Goal: Task Accomplishment & Management: Use online tool/utility

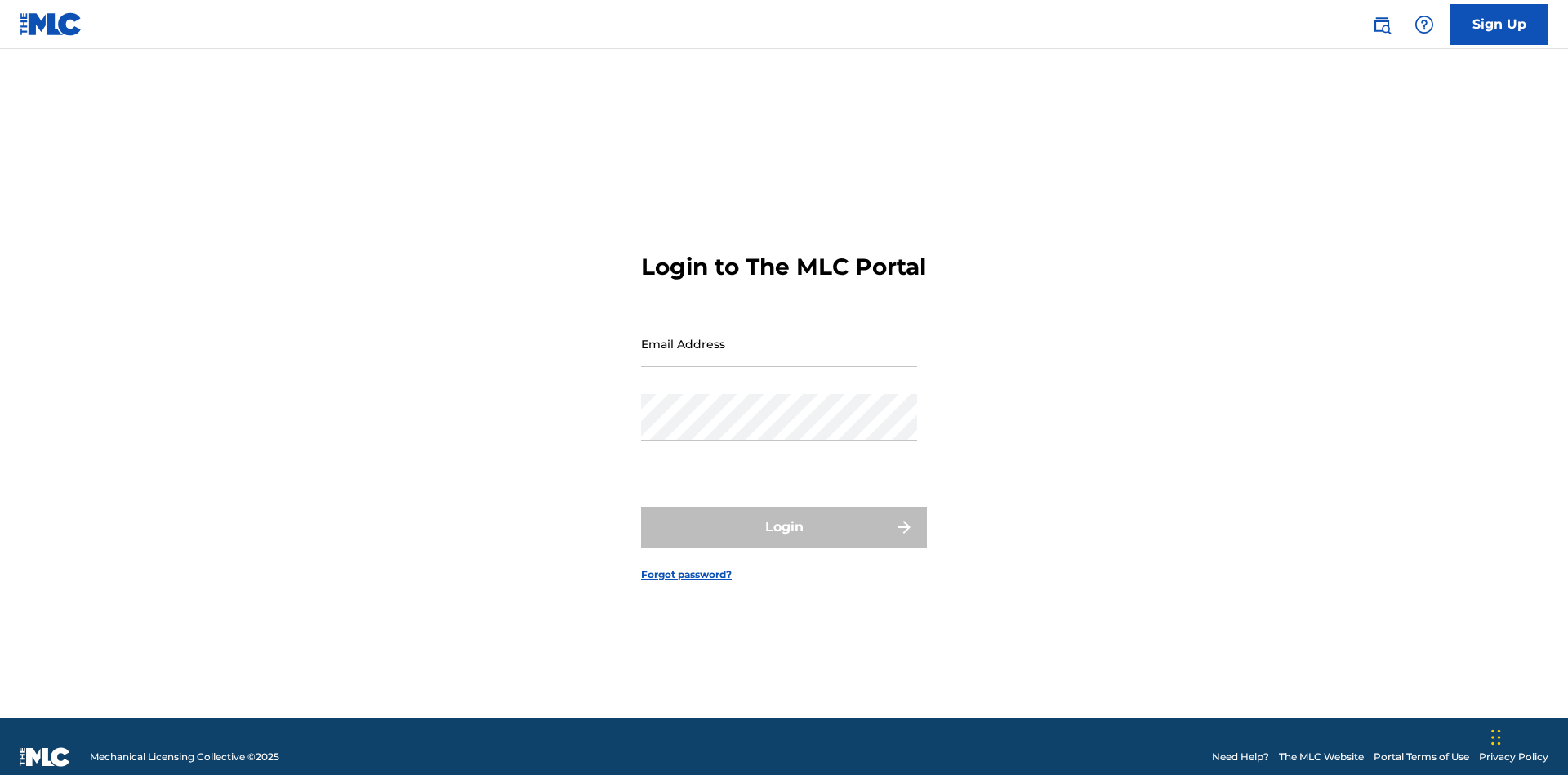
scroll to position [21, 0]
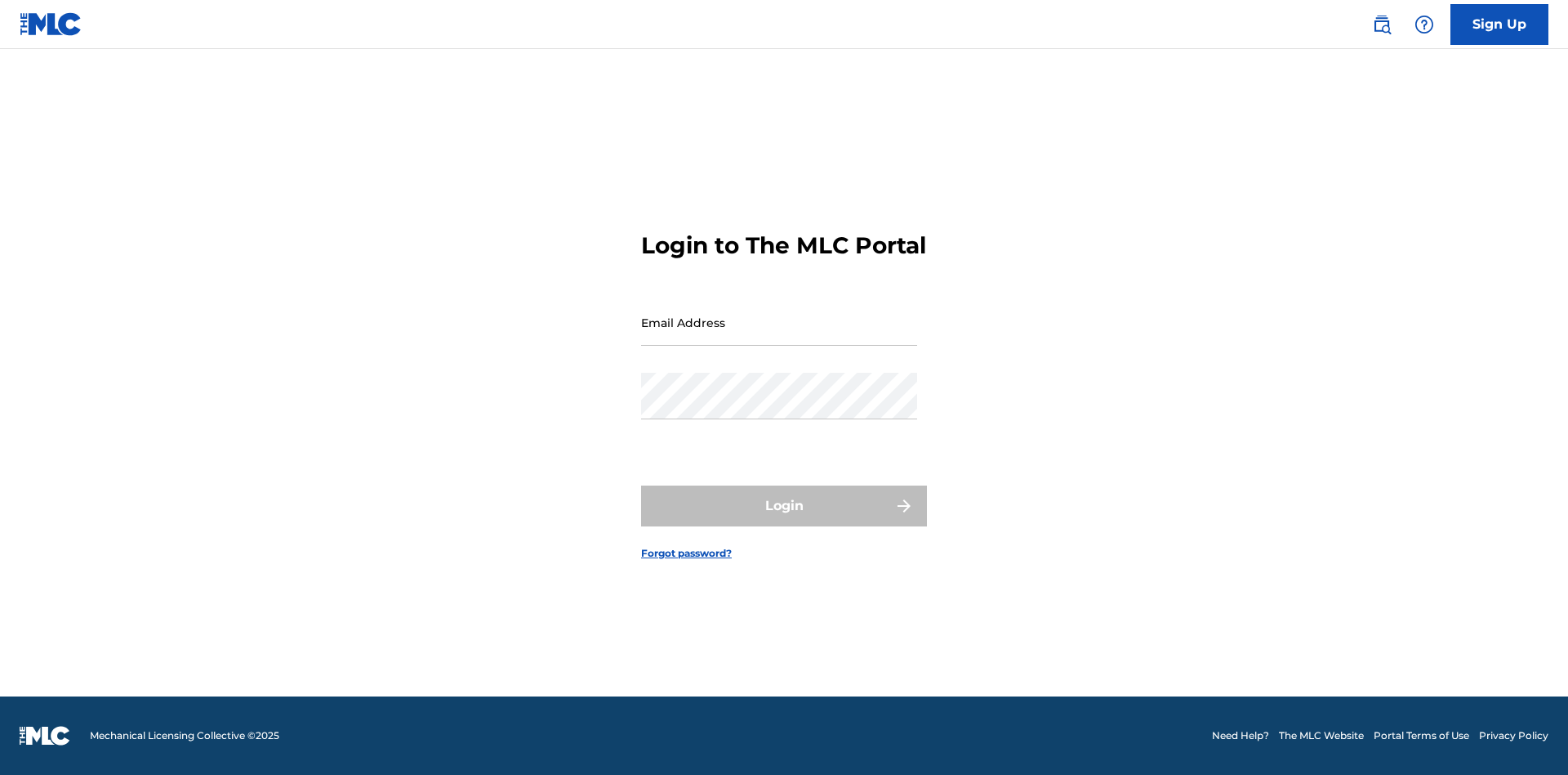
click at [779, 336] on input "Email Address" at bounding box center [779, 322] width 276 height 46
type input "[EMAIL_ADDRESS][DOMAIN_NAME]"
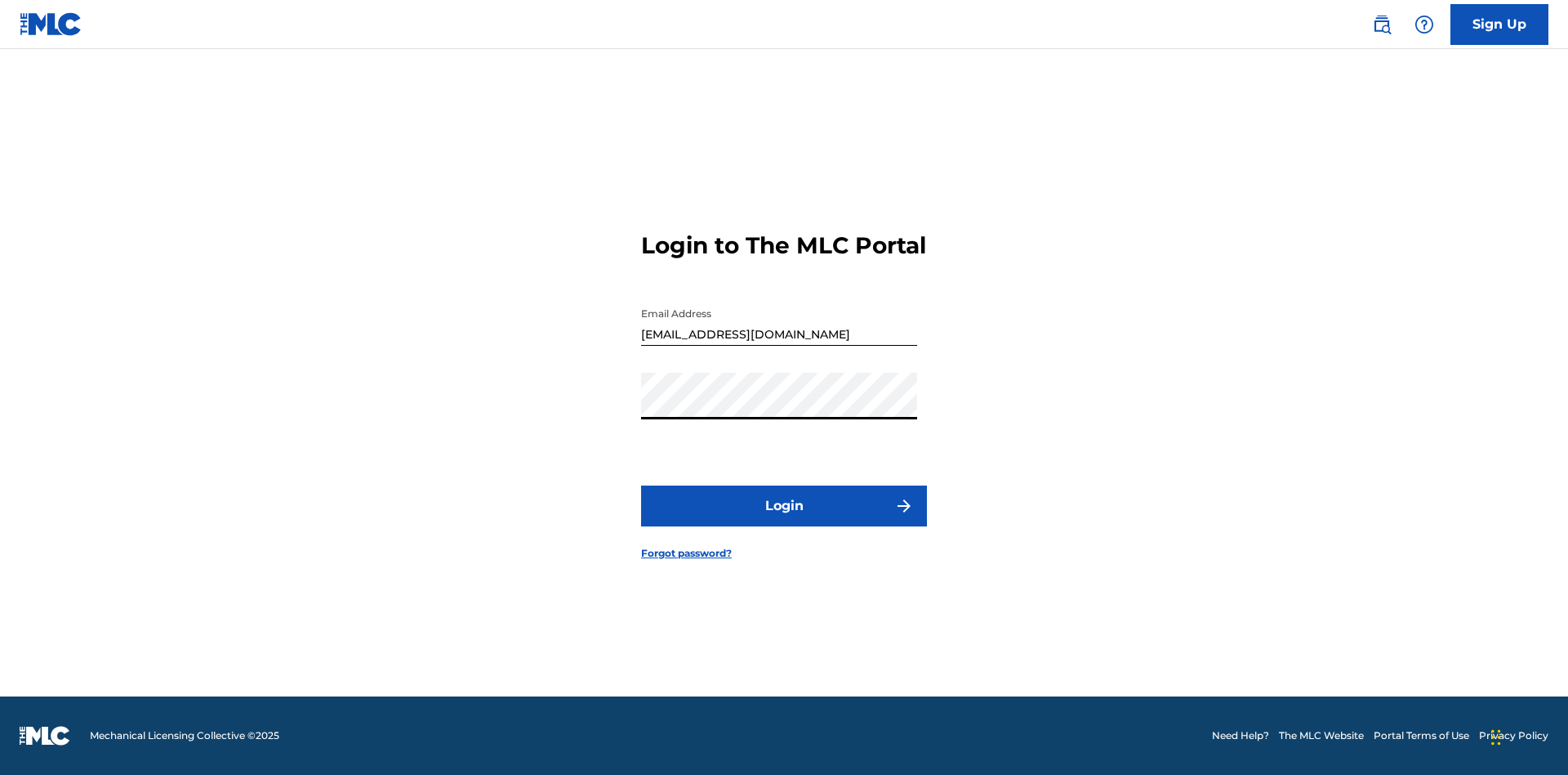
click at [784, 520] on button "Login" at bounding box center [784, 506] width 286 height 41
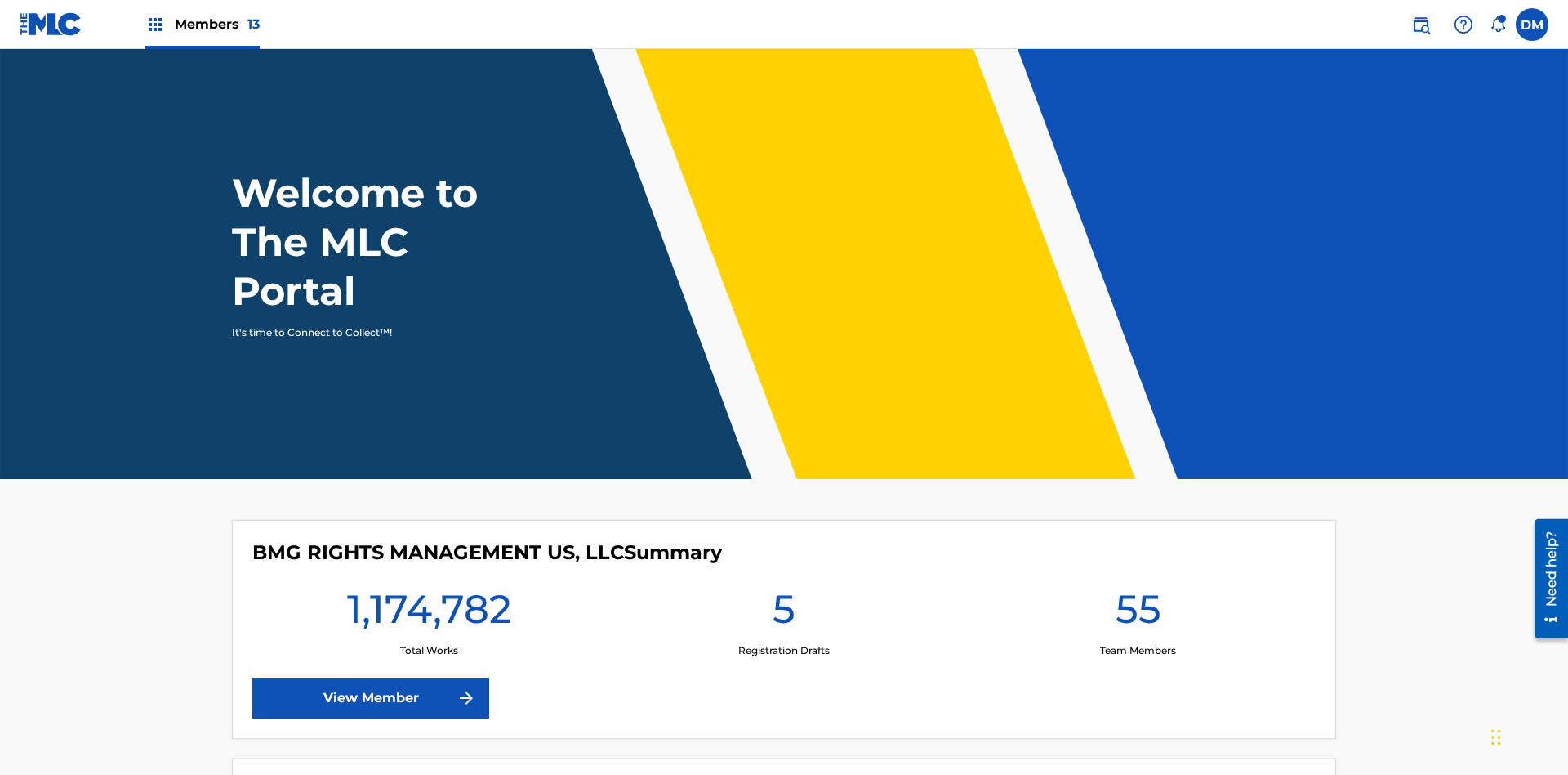
click at [201, 24] on span "Members 13" at bounding box center [217, 23] width 85 height 19
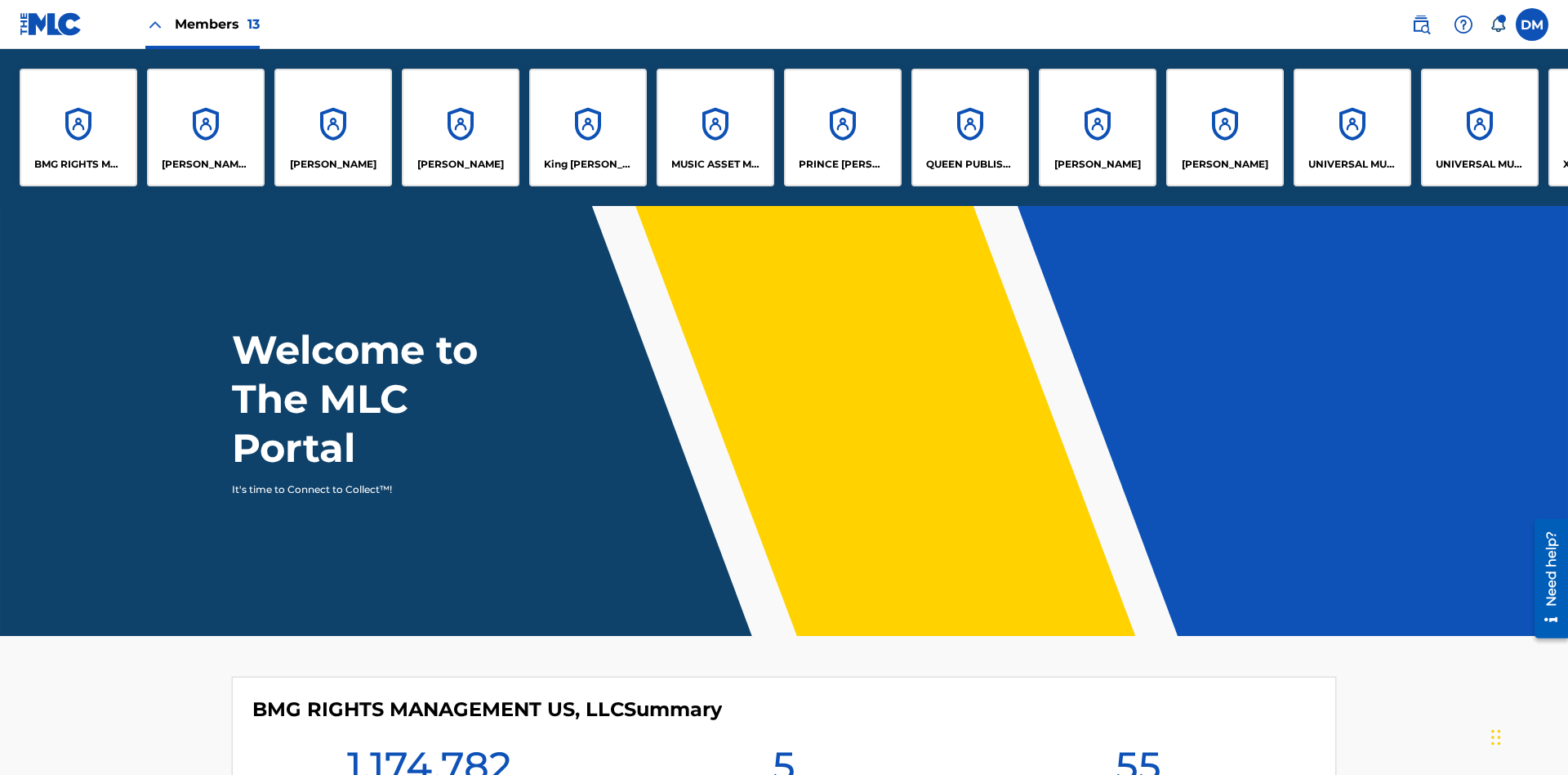
scroll to position [59, 0]
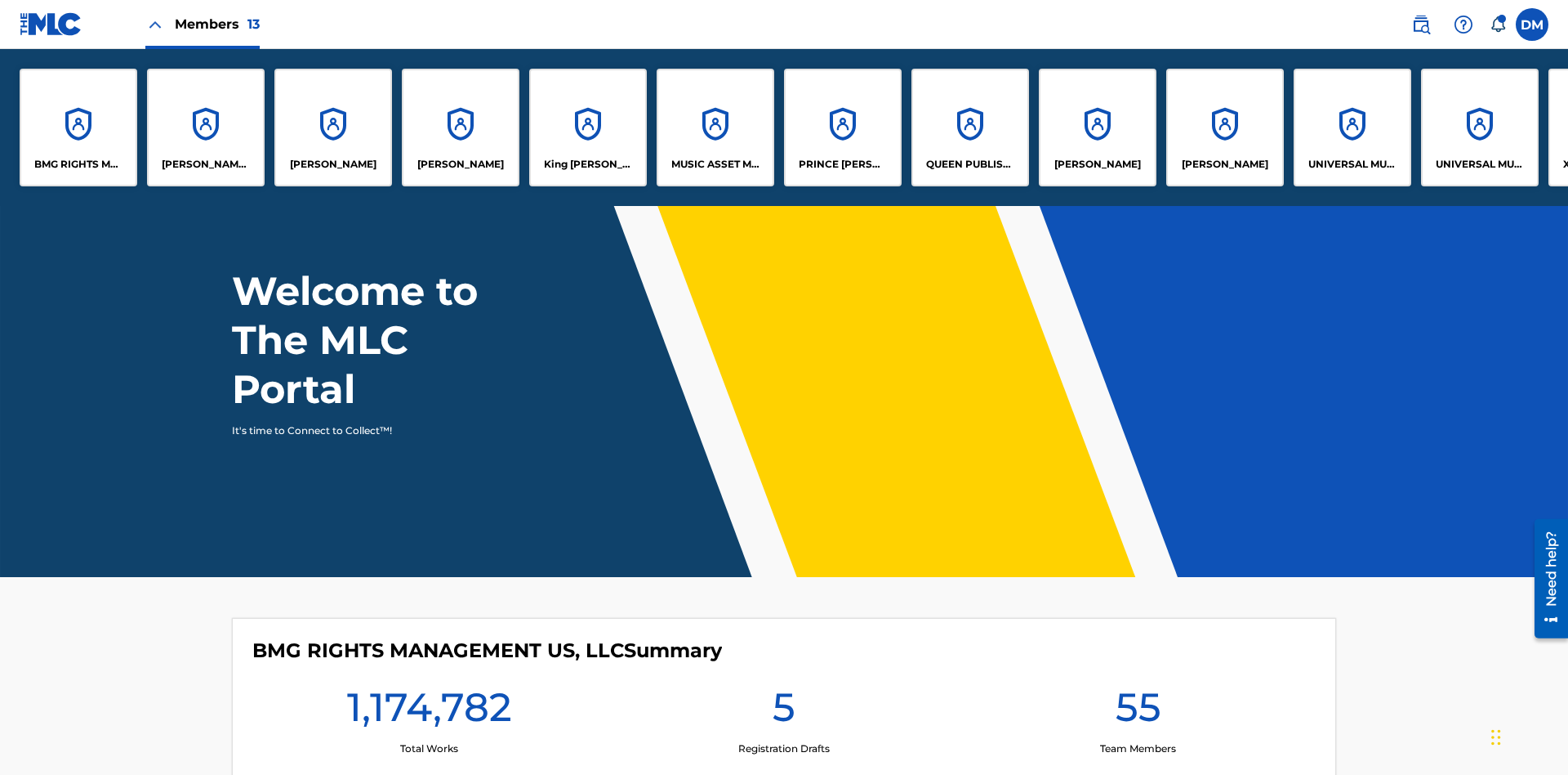
click at [587, 164] on p "King [PERSON_NAME]" at bounding box center [588, 164] width 89 height 14
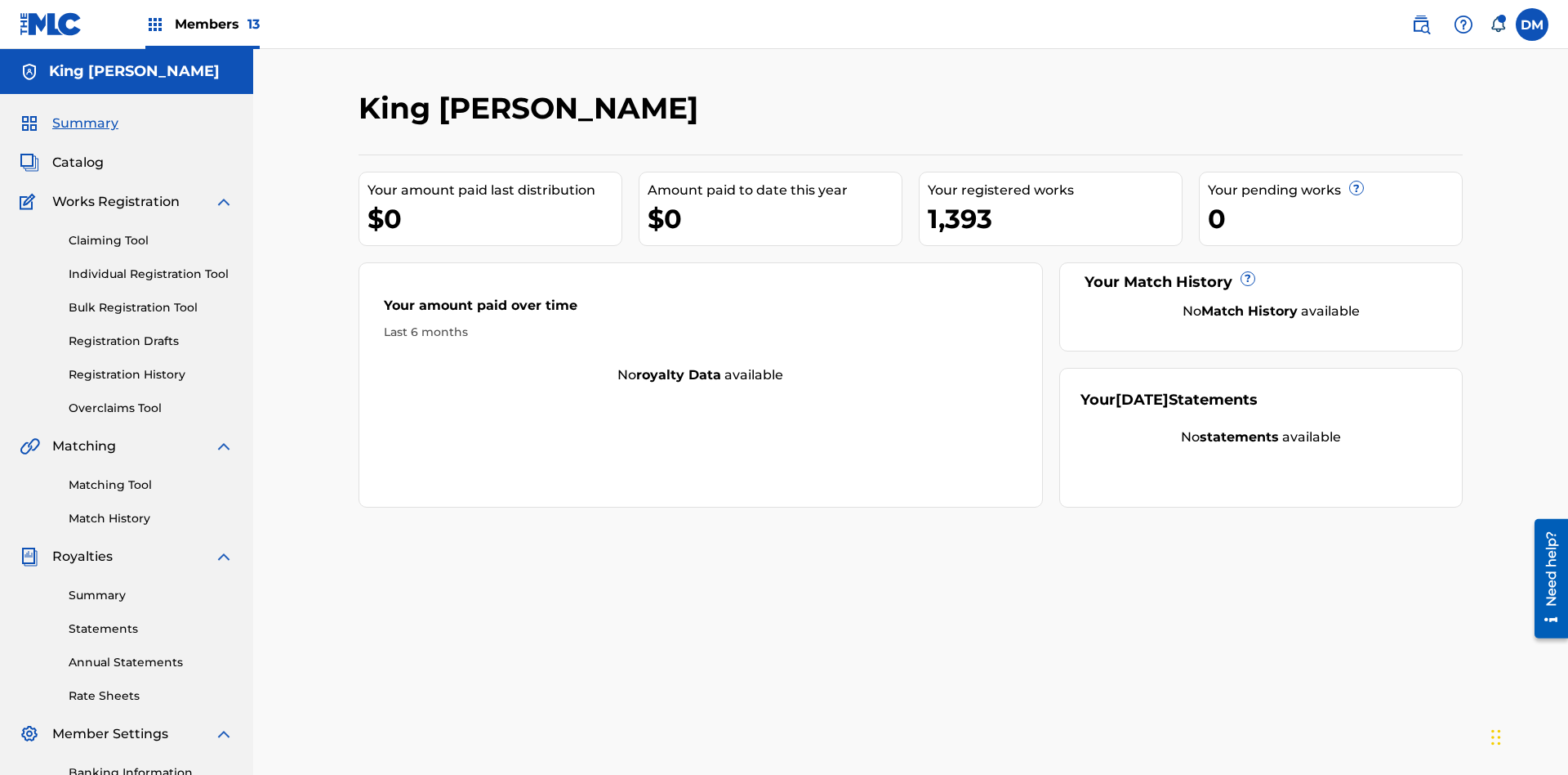
click at [152, 400] on link "Overclaims Tool" at bounding box center [151, 408] width 165 height 17
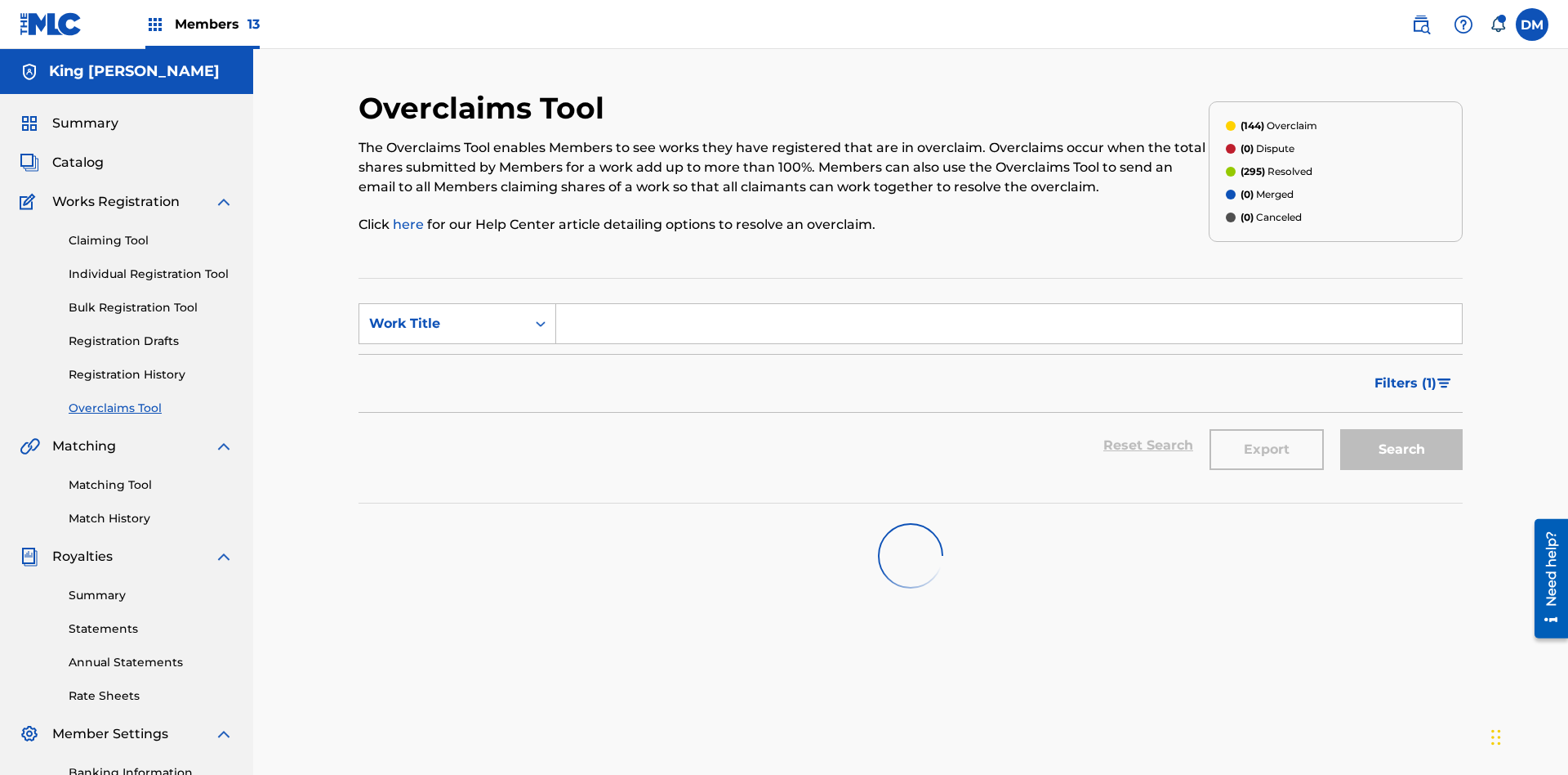
click at [1405, 374] on span "Filters ( 1 )" at bounding box center [1406, 383] width 62 height 20
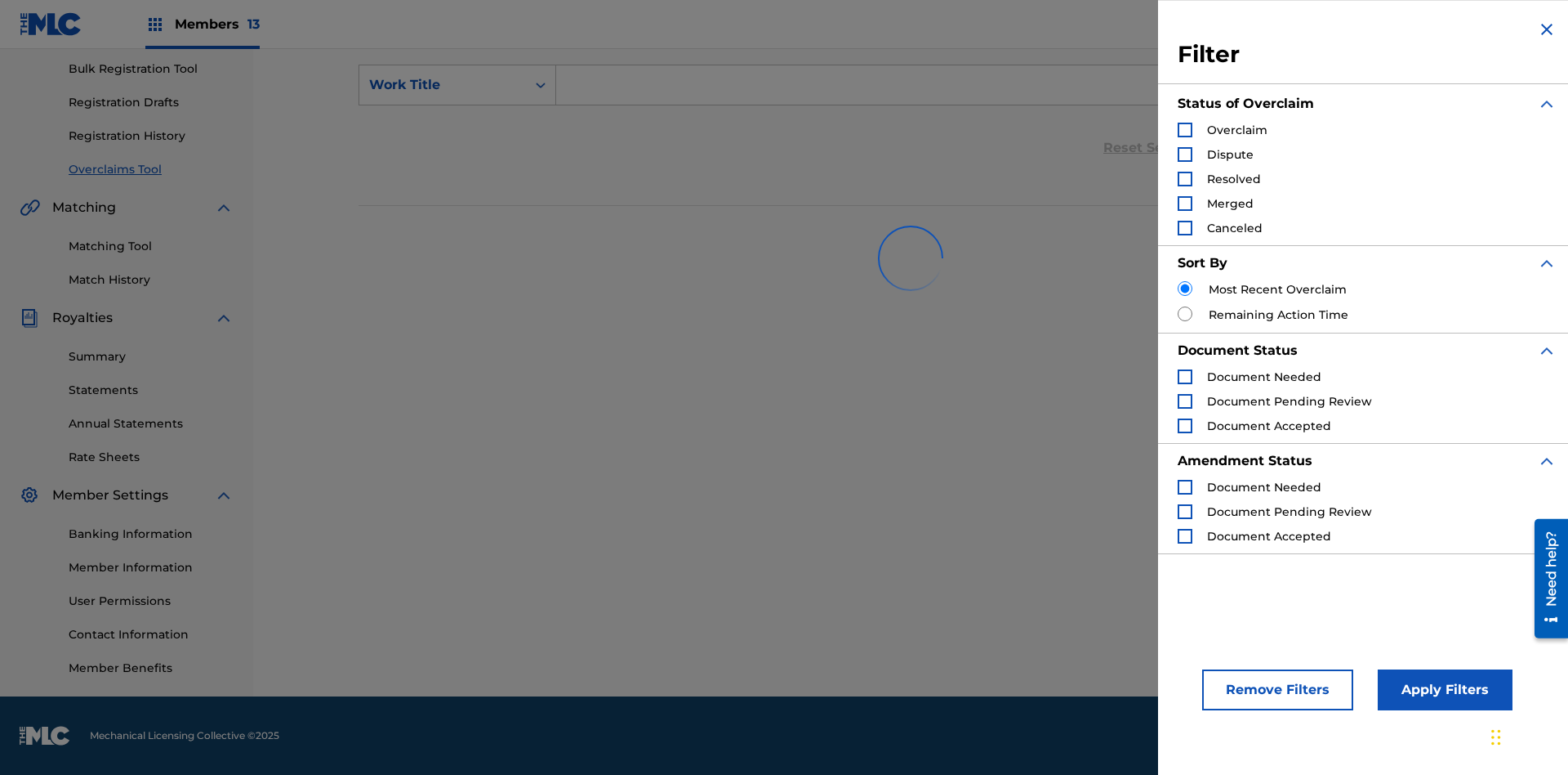
click at [1186, 130] on div "Search Form" at bounding box center [1185, 129] width 14 height 14
click at [1442, 689] on button "Apply Filters" at bounding box center [1445, 689] width 135 height 41
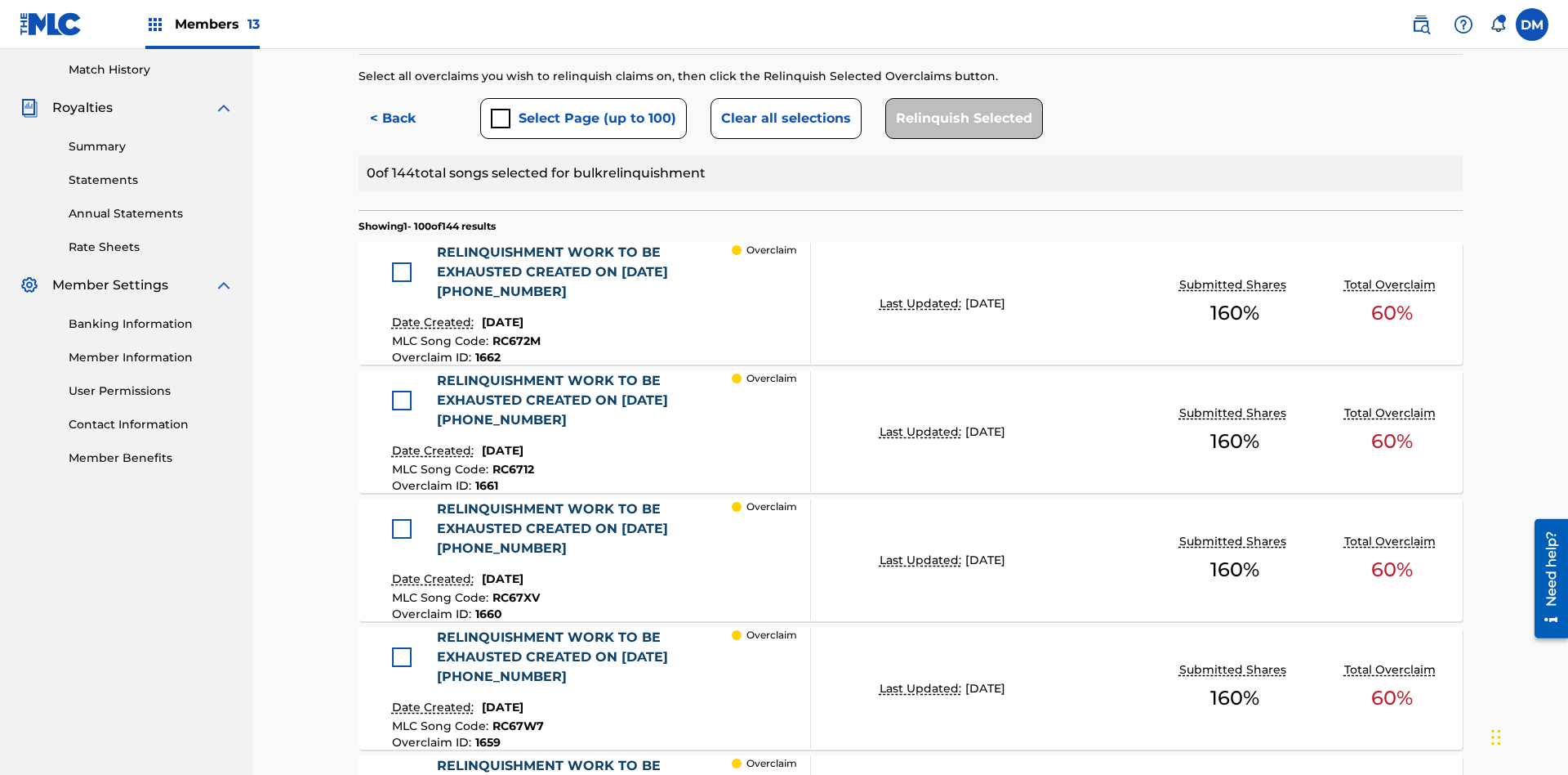
click at [582, 119] on button "Select Page (up to 100)" at bounding box center [584, 119] width 207 height 41
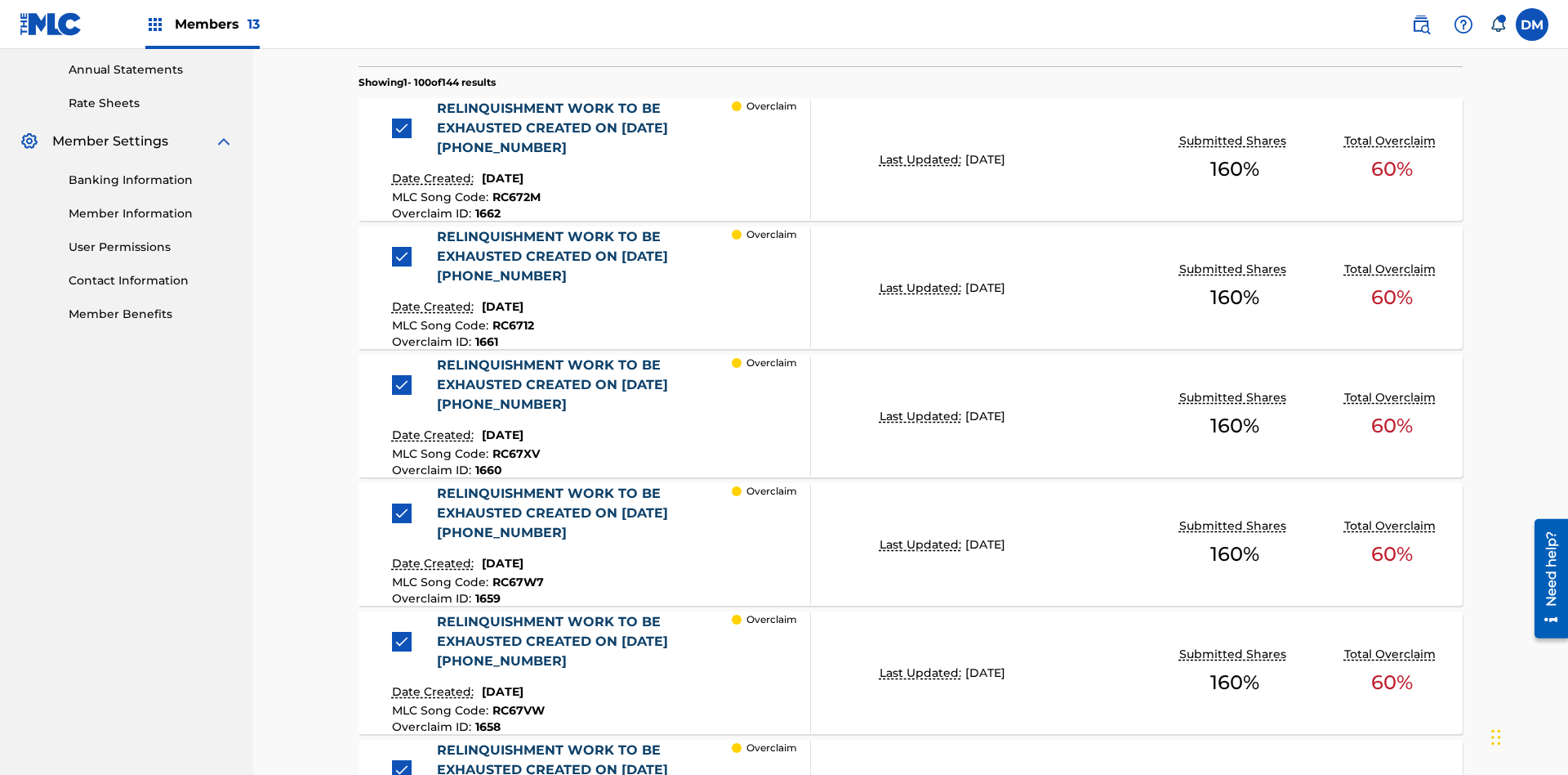
scroll to position [449, 0]
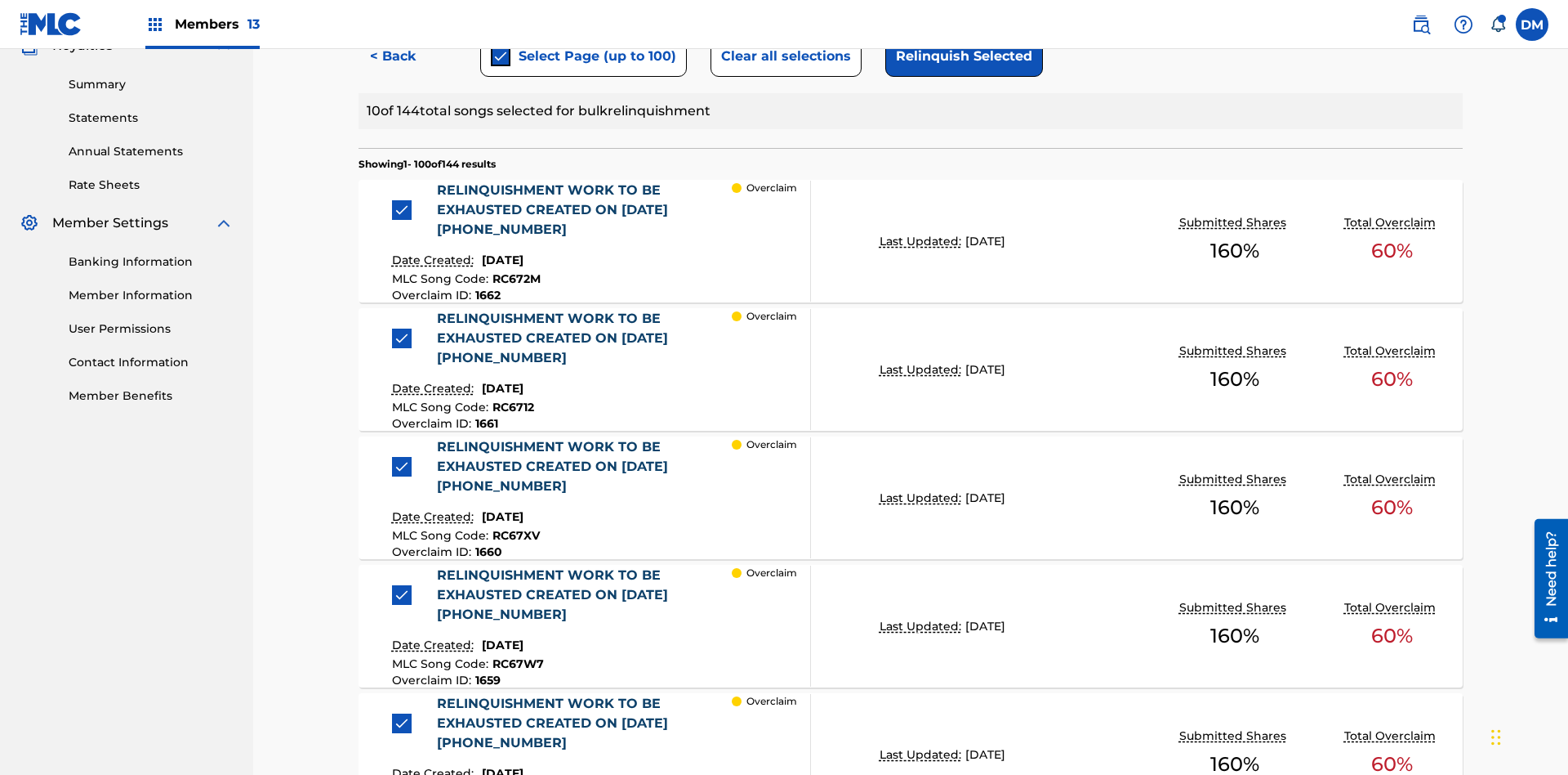
click at [784, 77] on button "Clear all selections" at bounding box center [786, 56] width 152 height 41
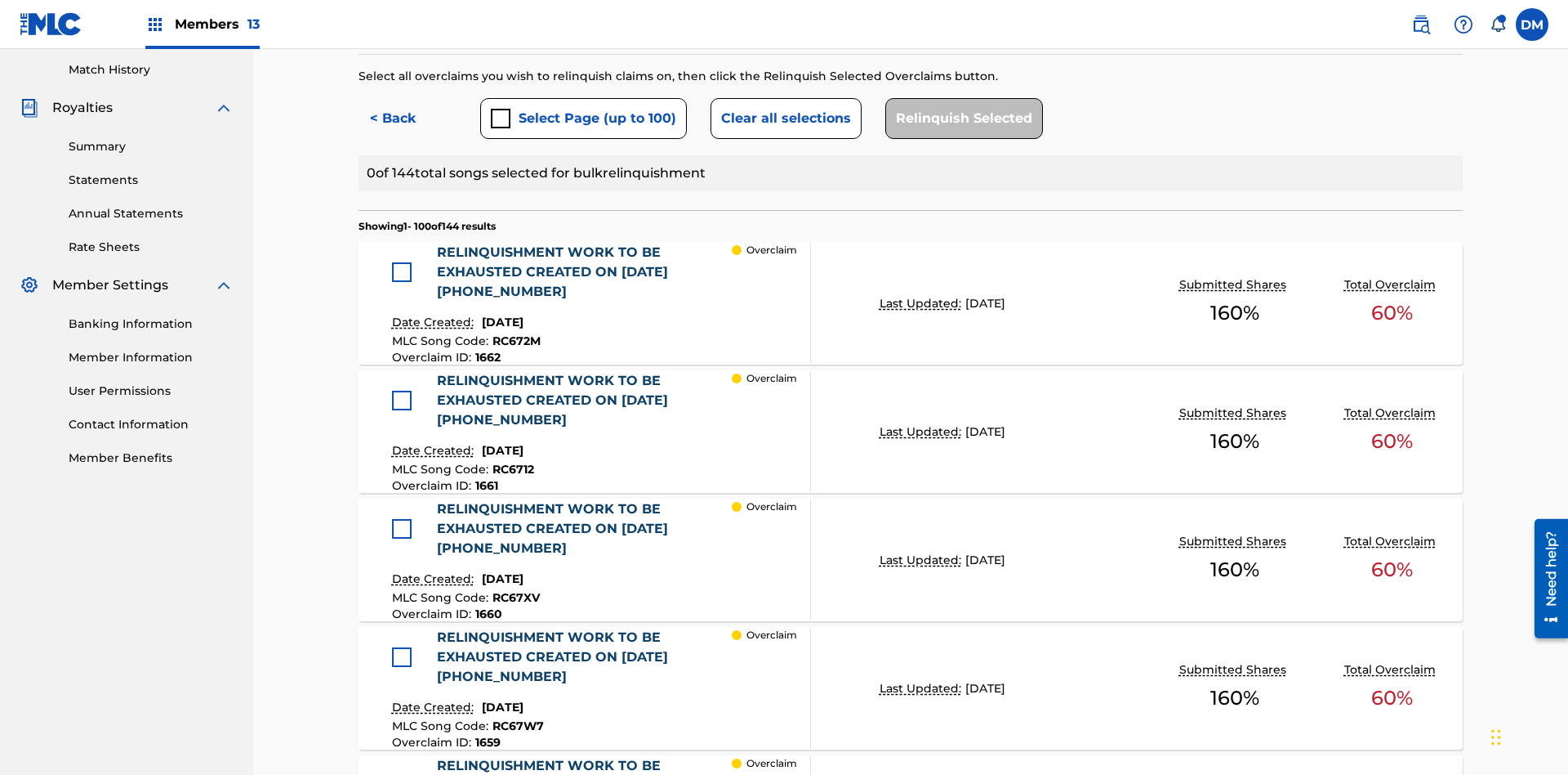
click at [401, 262] on div at bounding box center [402, 272] width 20 height 20
click at [960, 119] on button "Relinquish Selected" at bounding box center [964, 119] width 158 height 41
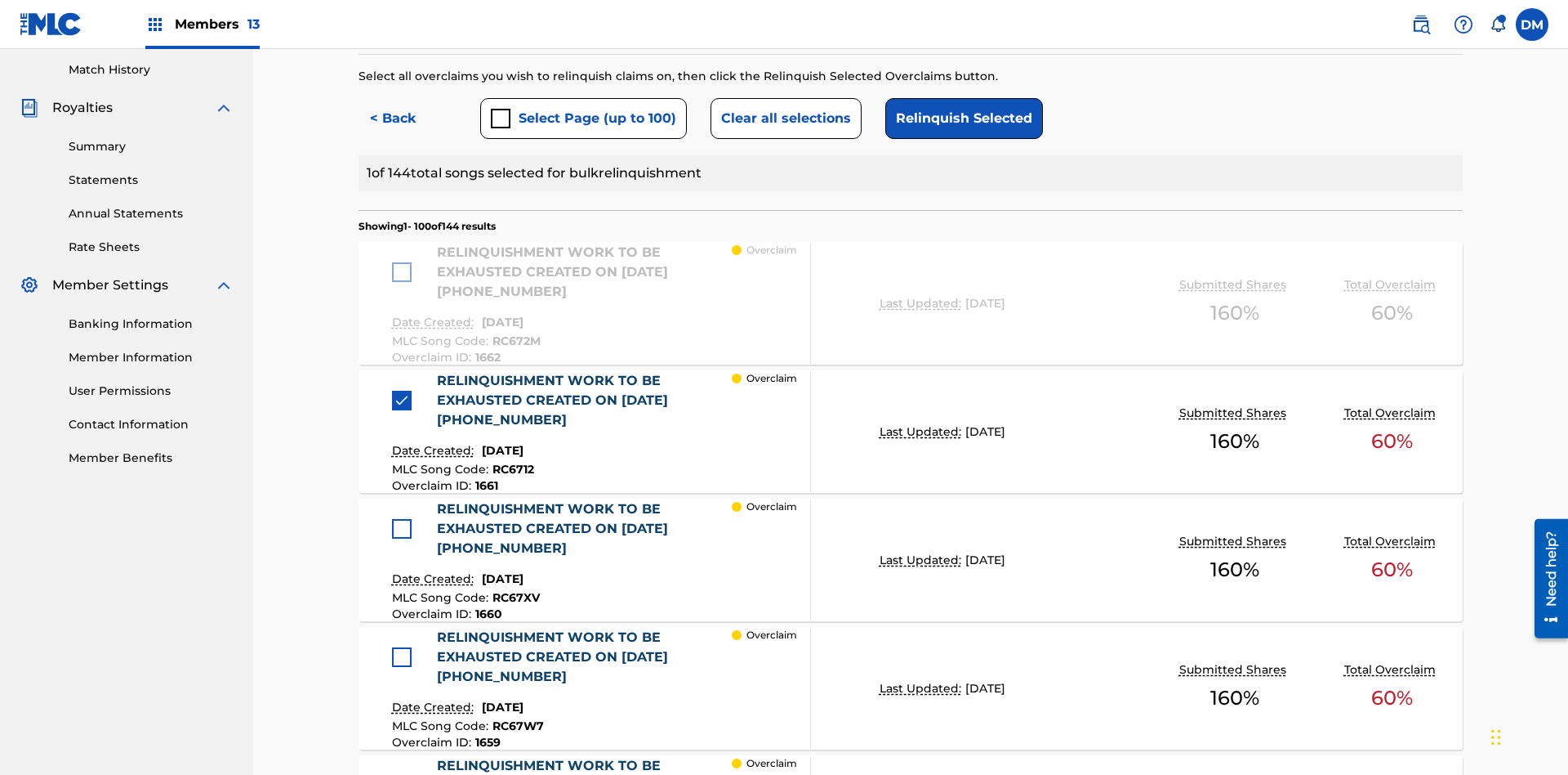
click at [960, 119] on button "Relinquish Selected" at bounding box center [964, 119] width 158 height 41
